Goal: Transaction & Acquisition: Purchase product/service

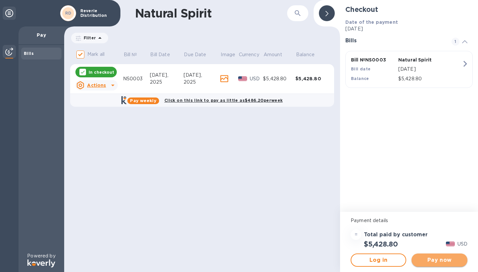
click at [433, 260] on span "Pay now" at bounding box center [439, 260] width 45 height 8
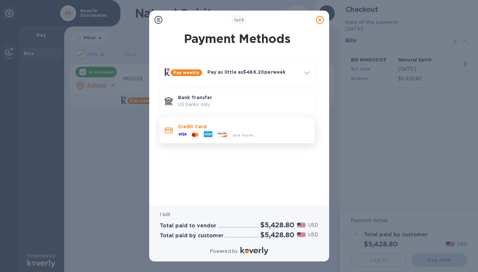
click at [246, 136] on span "and more..." at bounding box center [245, 135] width 24 height 5
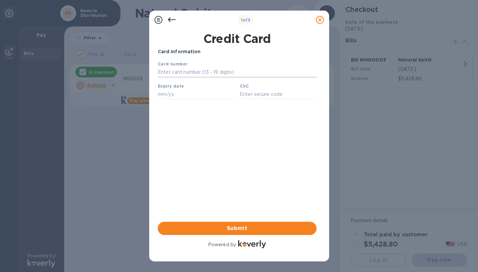
click at [190, 75] on input "text" at bounding box center [236, 72] width 159 height 10
type input "[CREDIT_CARD_NUMBER]"
type input "10/26"
click at [255, 96] on input "text" at bounding box center [277, 94] width 77 height 10
type input "420"
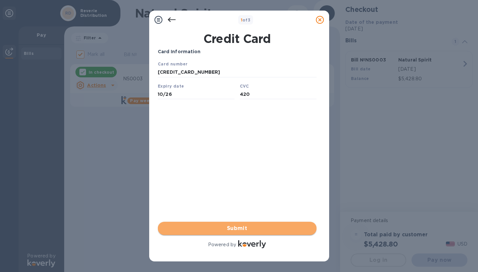
click at [261, 231] on span "Submit" at bounding box center [237, 229] width 148 height 8
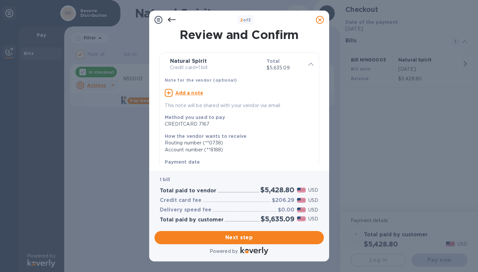
click at [171, 18] on icon at bounding box center [172, 20] width 8 height 8
